Goal: Find specific page/section: Find specific page/section

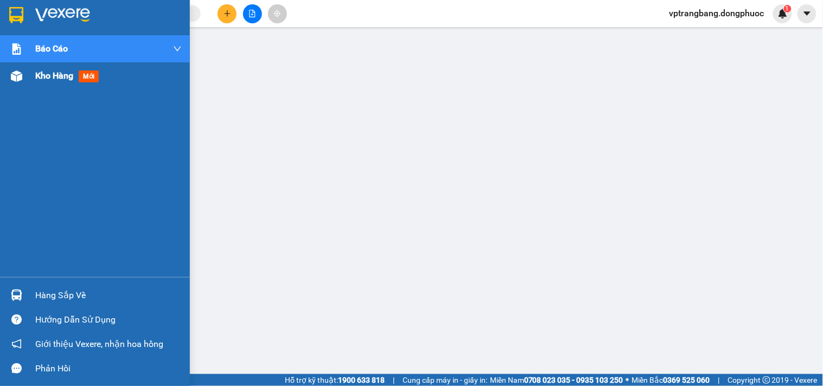
click at [40, 76] on span "Kho hàng" at bounding box center [54, 76] width 38 height 10
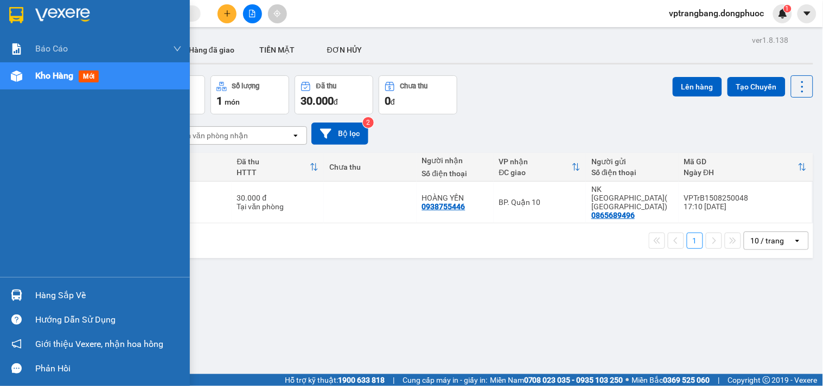
click at [41, 292] on div "Hàng sắp về" at bounding box center [108, 296] width 146 height 16
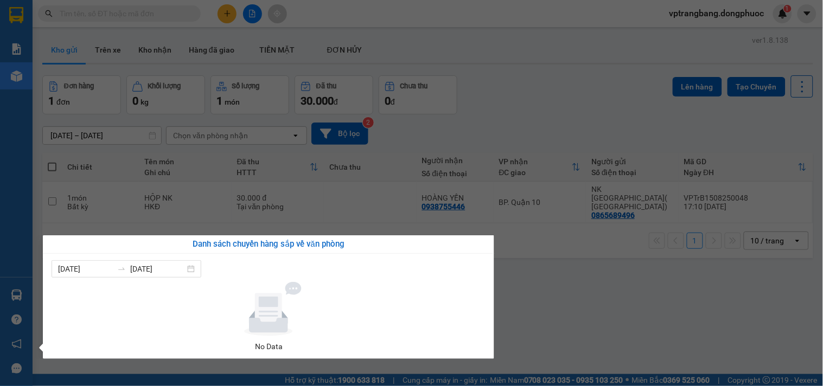
click at [578, 109] on section "Kết quả tìm kiếm ( 0 ) Bộ lọc No Data vptrangbang.dongphuoc 1 Báo cáo Mẫu 1: Bá…" at bounding box center [411, 193] width 823 height 386
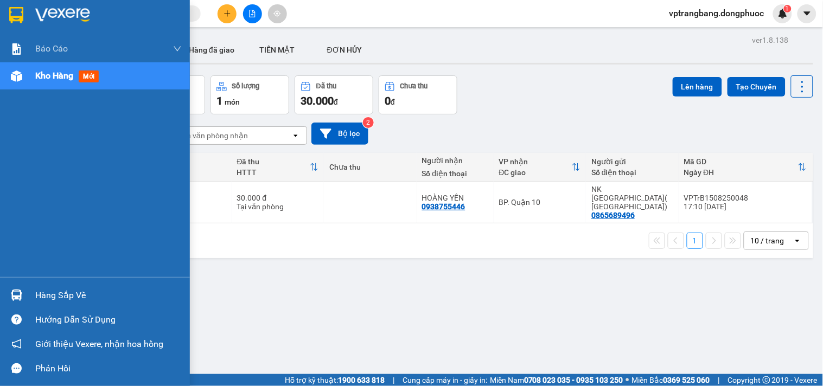
click at [40, 297] on div "Hàng sắp về" at bounding box center [108, 296] width 146 height 16
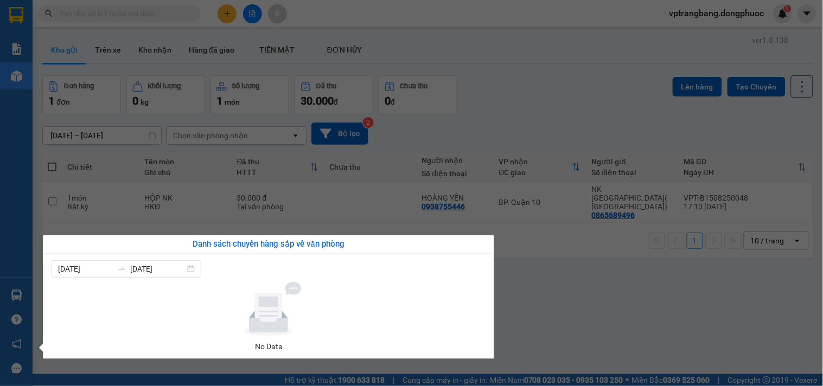
click at [501, 111] on section "Kết quả tìm kiếm ( 0 ) Bộ lọc No Data vptrangbang.dongphuoc 1 Báo cáo Mẫu 1: Bá…" at bounding box center [411, 193] width 823 height 386
